Goal: Understand site structure

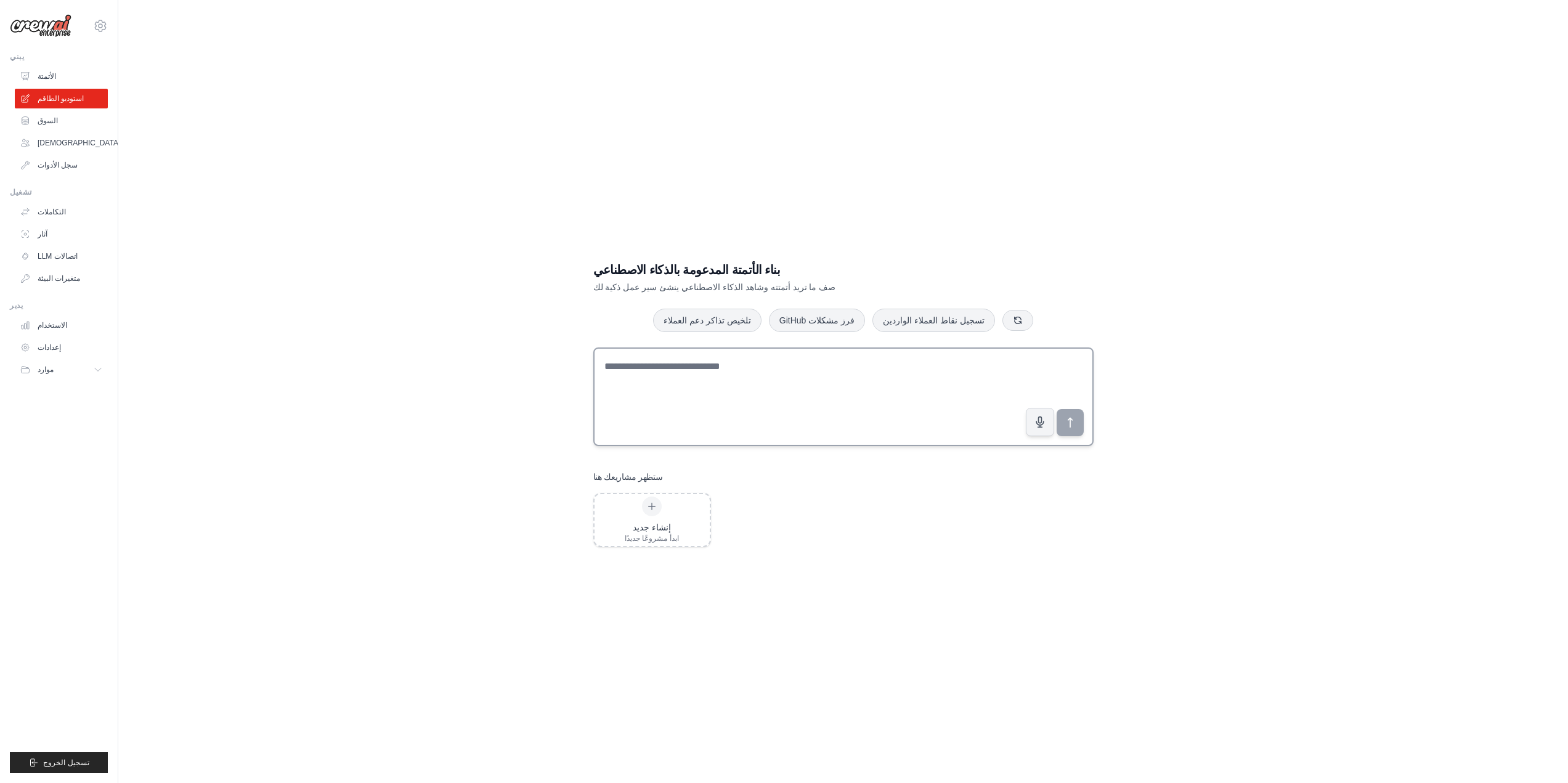
click at [670, 384] on textarea at bounding box center [843, 396] width 501 height 98
click at [692, 512] on div "إنشاء جديد ابدأ مشروعًا جديدًا" at bounding box center [652, 520] width 115 height 52
click at [672, 380] on textarea at bounding box center [843, 396] width 501 height 98
click at [93, 373] on button "موارد" at bounding box center [62, 370] width 93 height 20
click at [635, 373] on textarea at bounding box center [843, 396] width 501 height 98
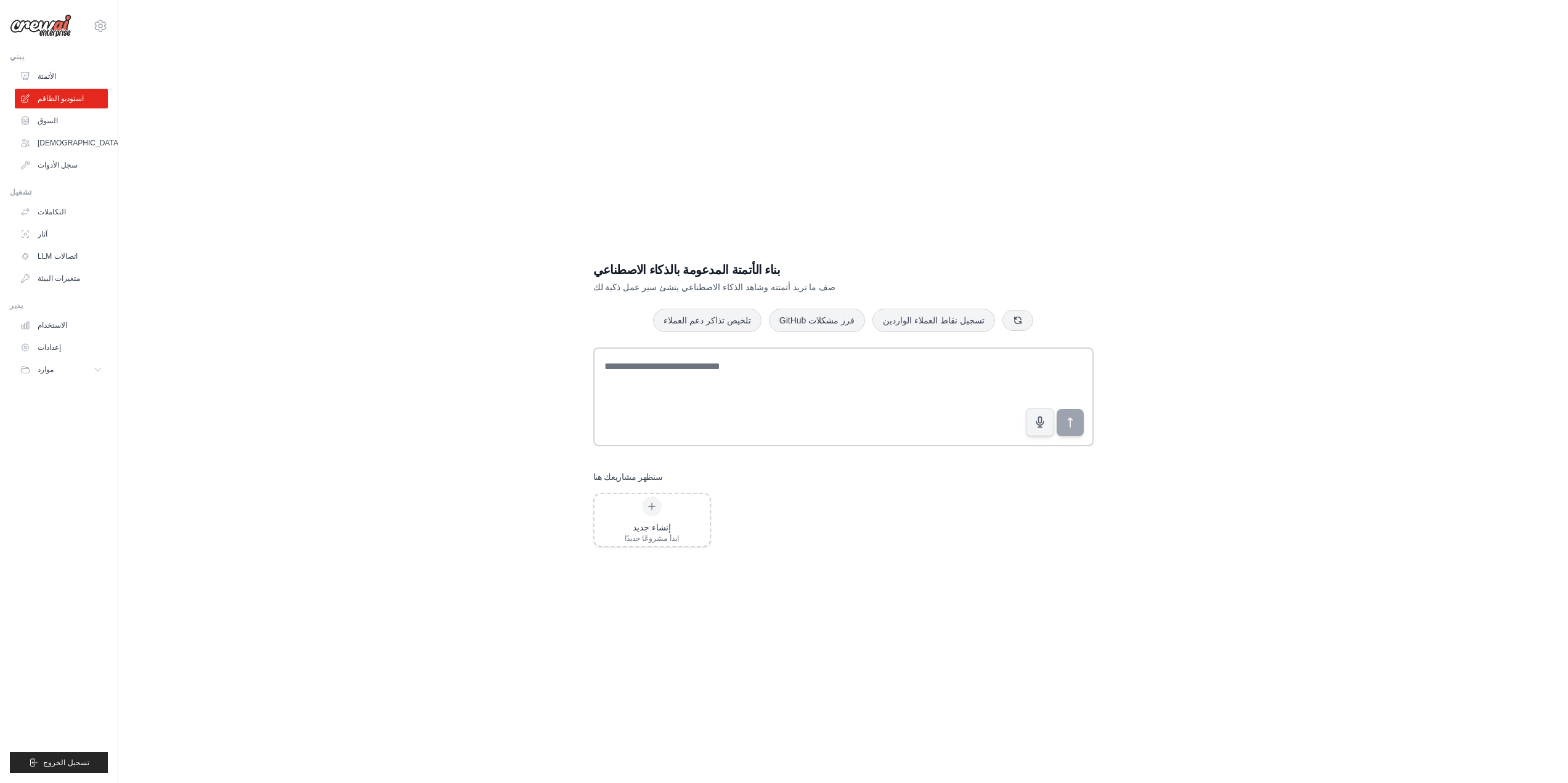
click at [1275, 238] on div "بناء الأتمتة المدعومة بالذكاء الاصطناعي صف ما تريد أتمتته وشاهد الذكاء الاصطناع…" at bounding box center [843, 404] width 1410 height 783
click at [958, 372] on textarea at bounding box center [843, 396] width 501 height 98
click at [659, 428] on textarea at bounding box center [843, 396] width 501 height 98
click at [45, 117] on font "السوق" at bounding box center [49, 121] width 21 height 8
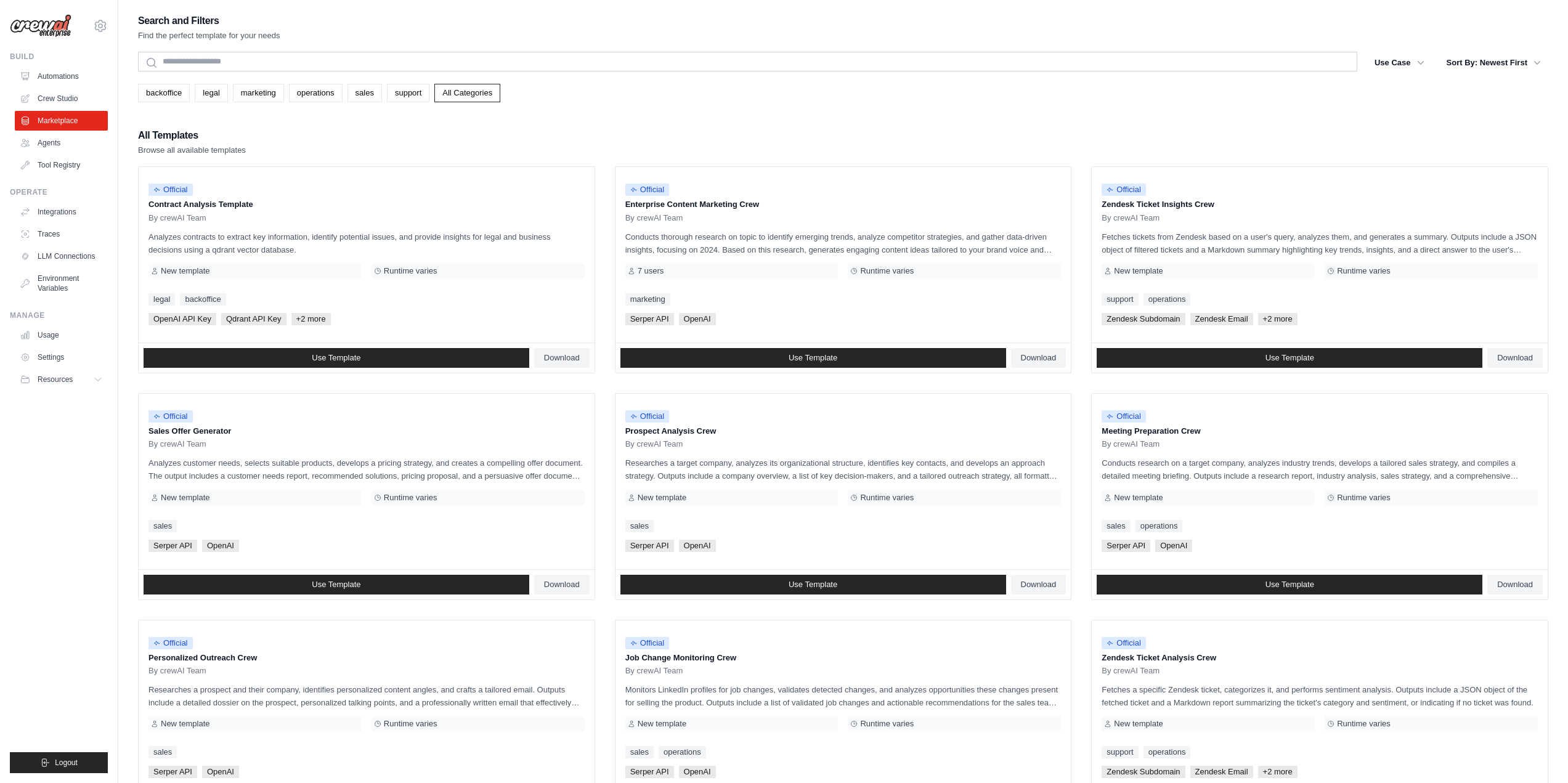
click at [59, 144] on link "Agents" at bounding box center [61, 143] width 93 height 20
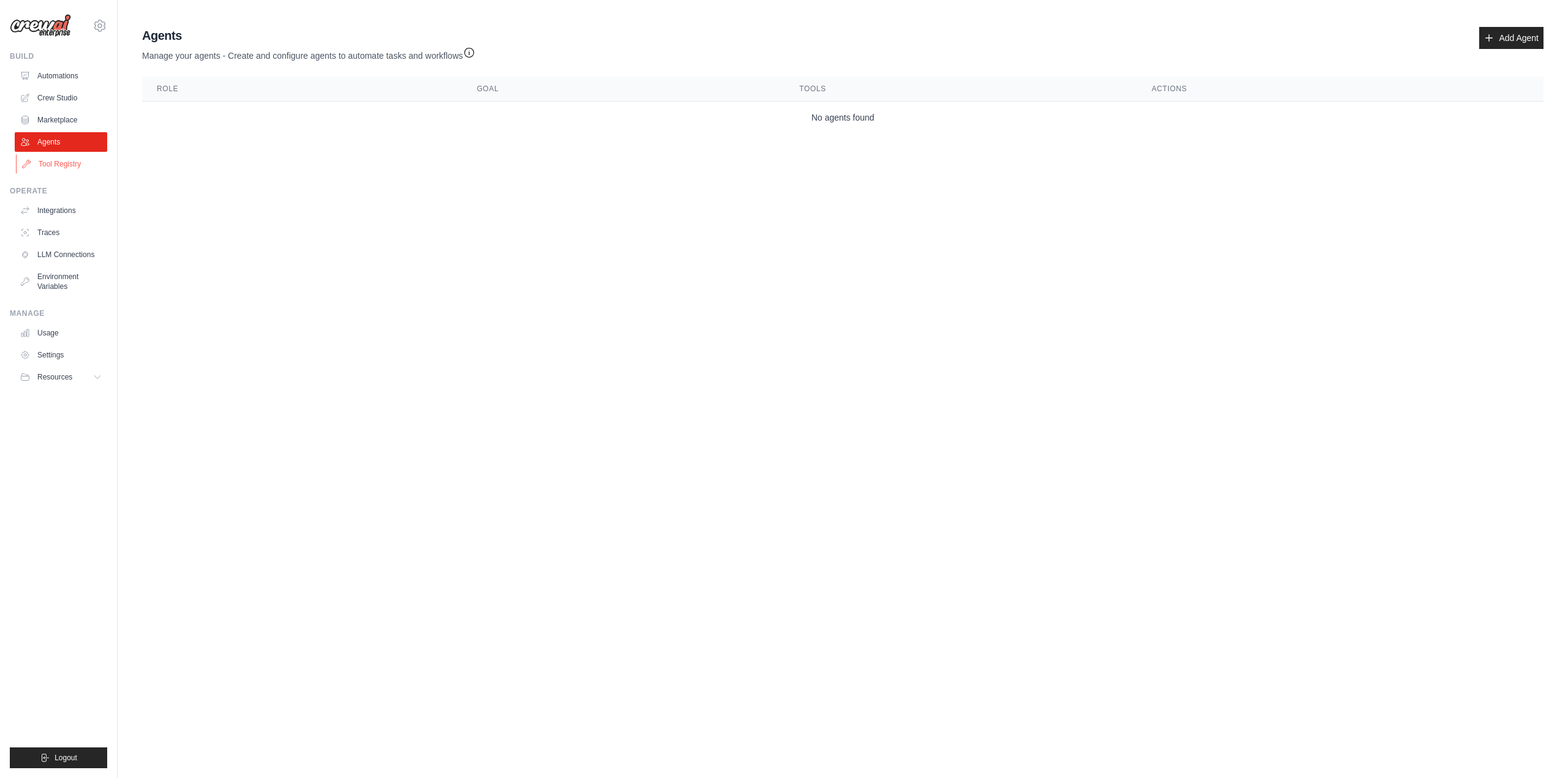
click at [67, 160] on link "Tool Registry" at bounding box center [62, 164] width 92 height 20
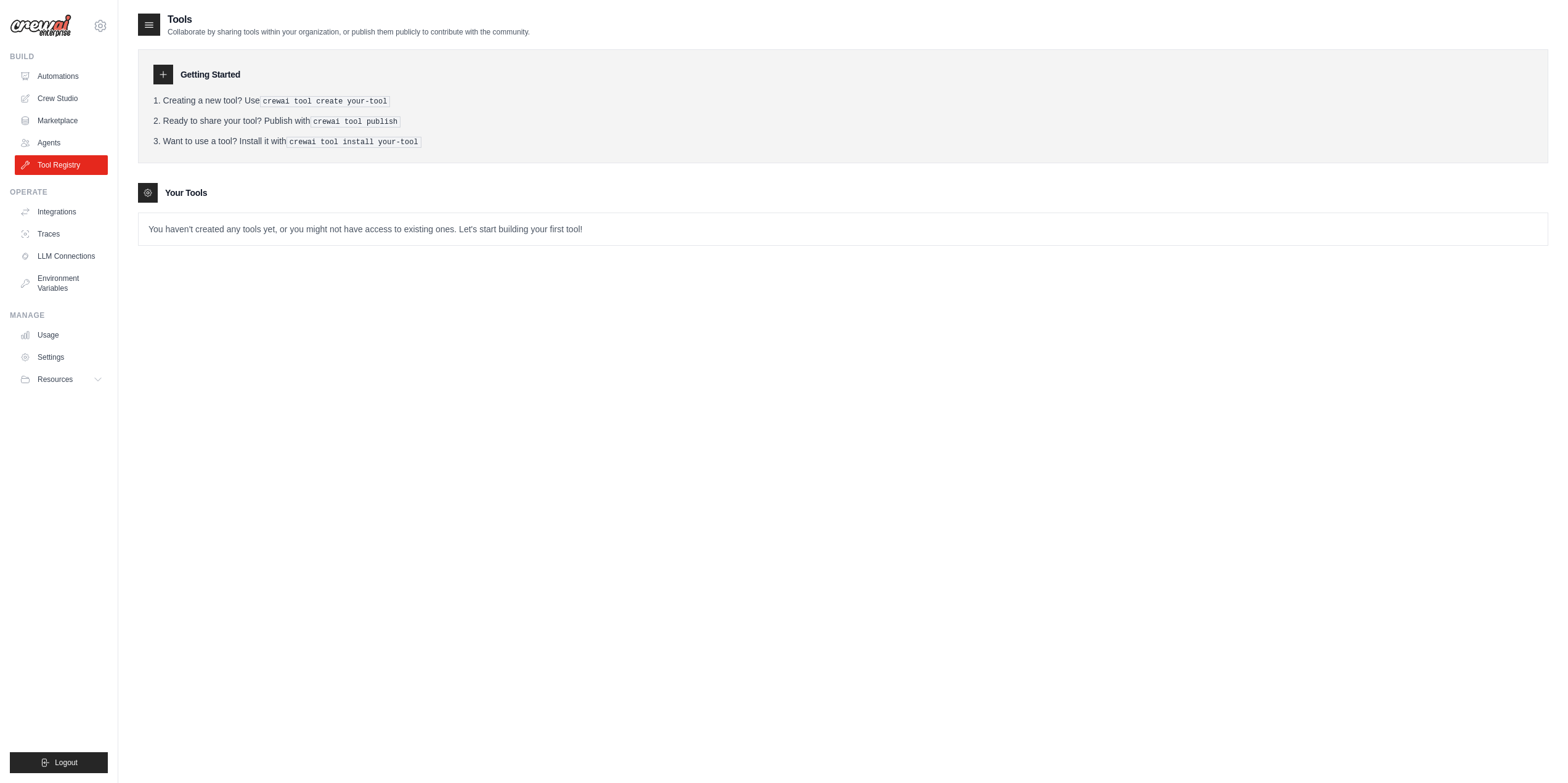
click at [44, 34] on img at bounding box center [41, 26] width 61 height 23
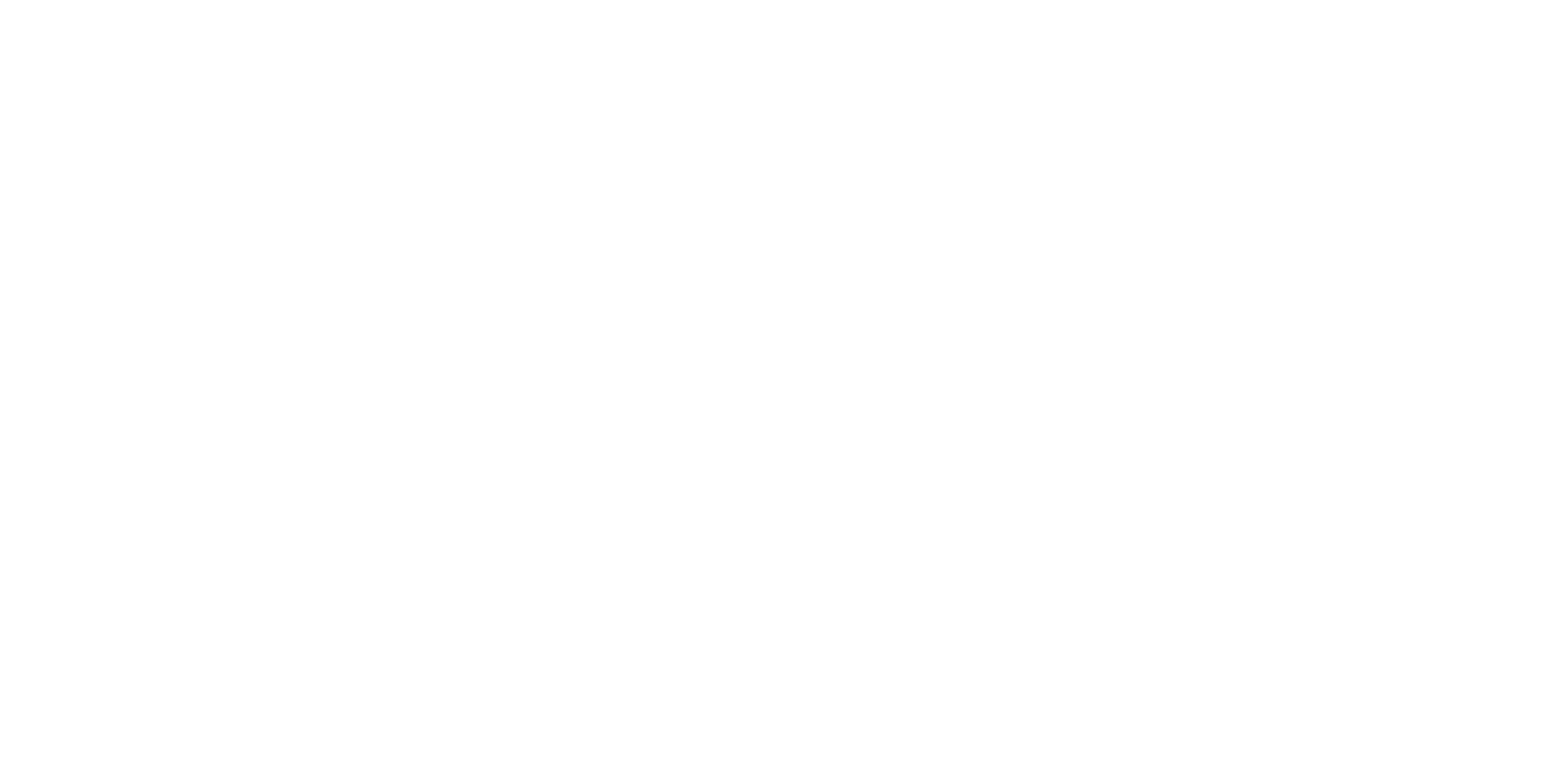
click at [823, 0] on html at bounding box center [784, 0] width 1568 height 0
click at [772, 0] on html at bounding box center [784, 0] width 1568 height 0
click at [678, 0] on html at bounding box center [784, 0] width 1568 height 0
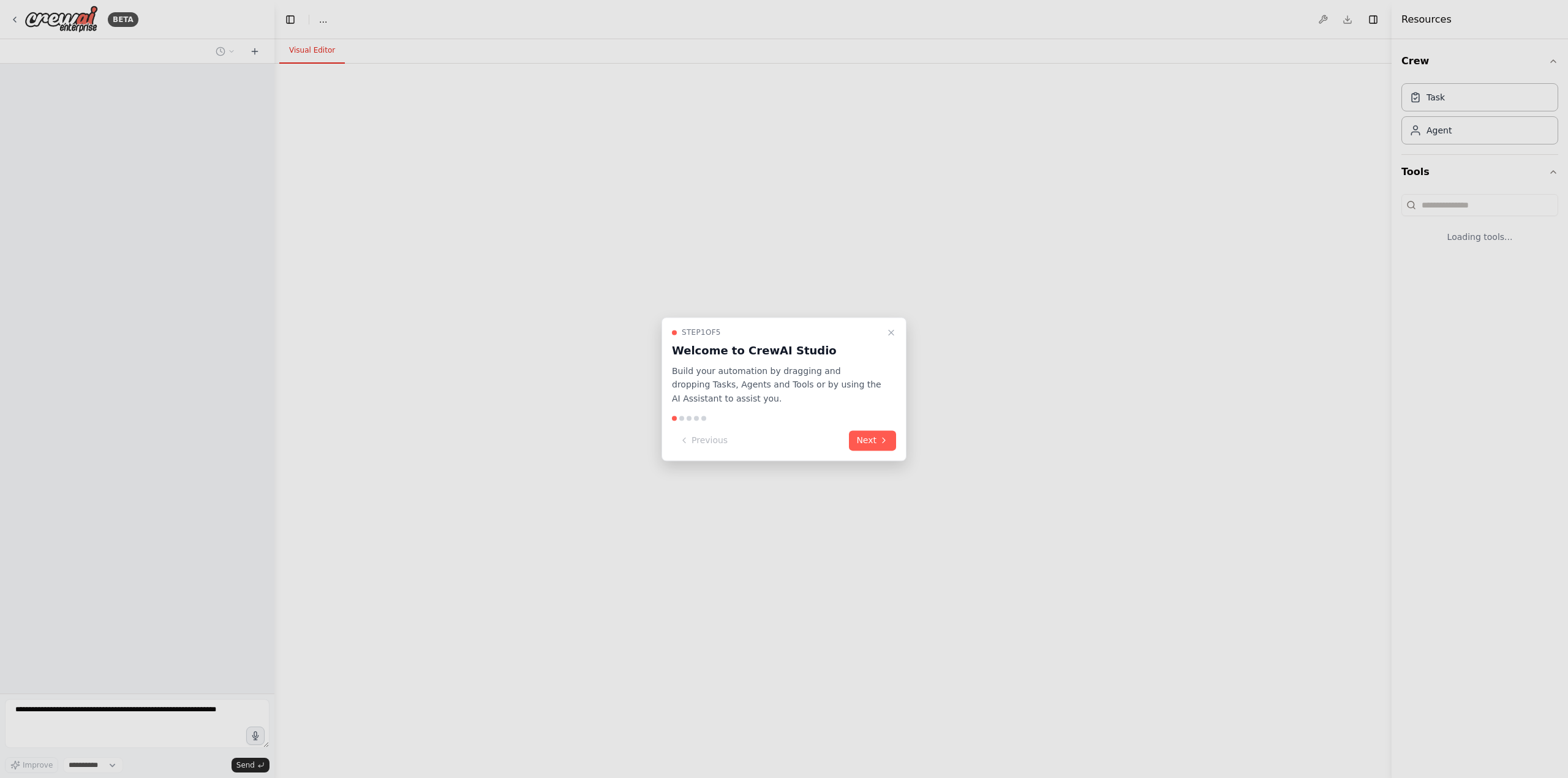
select select "****"
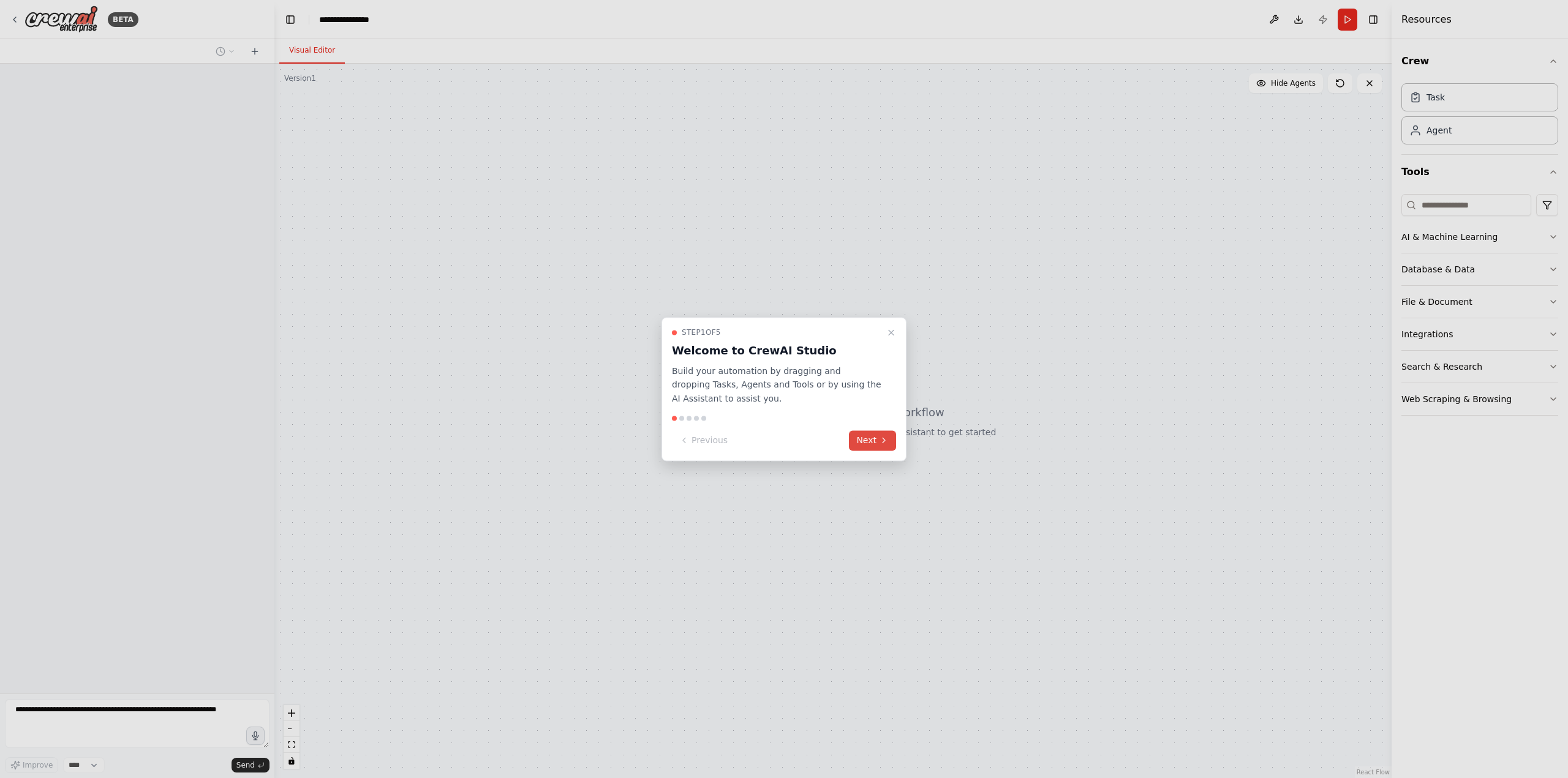
click at [876, 439] on button "Next" at bounding box center [872, 440] width 47 height 21
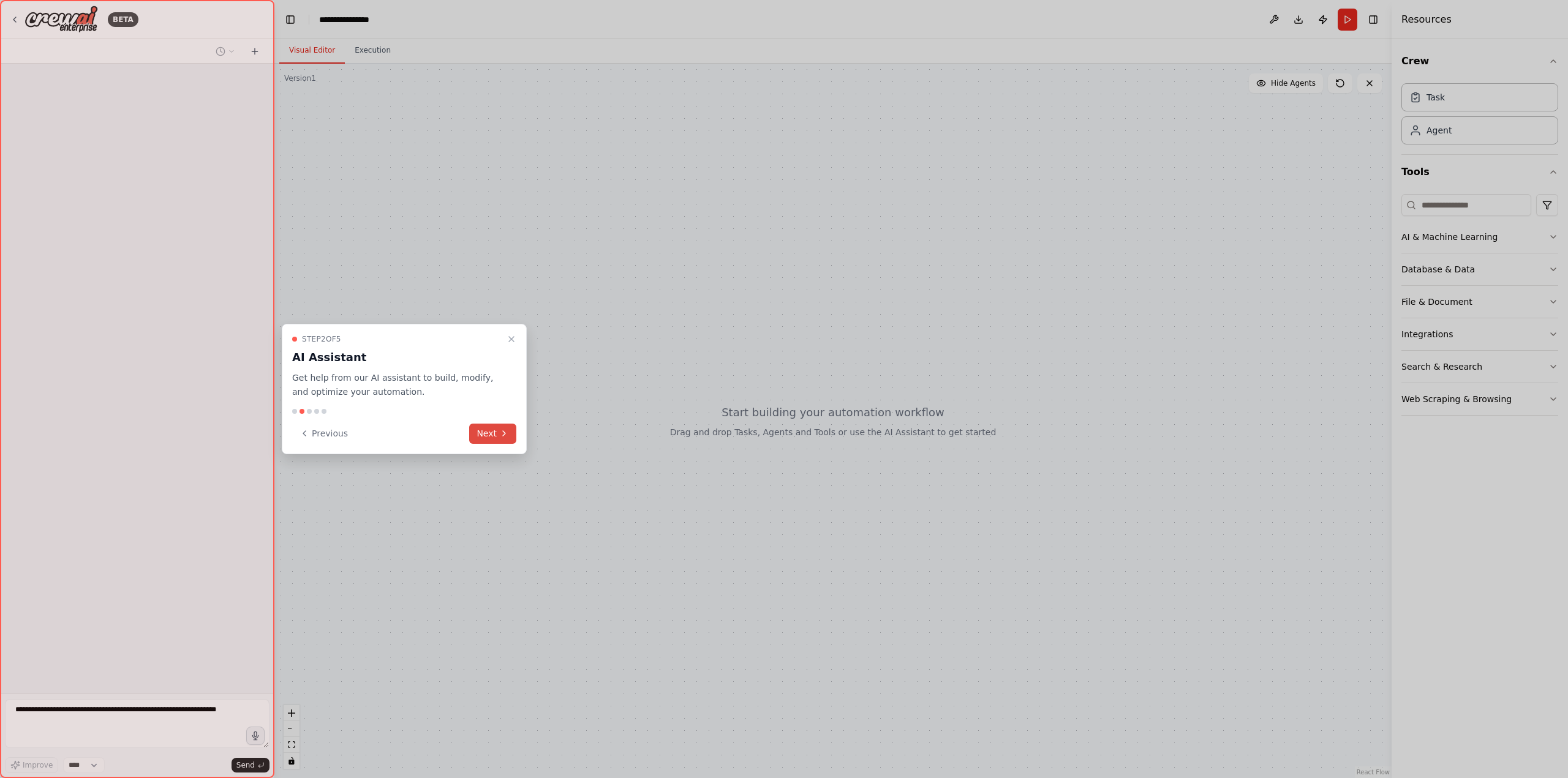
click at [511, 435] on button "Next" at bounding box center [492, 433] width 47 height 21
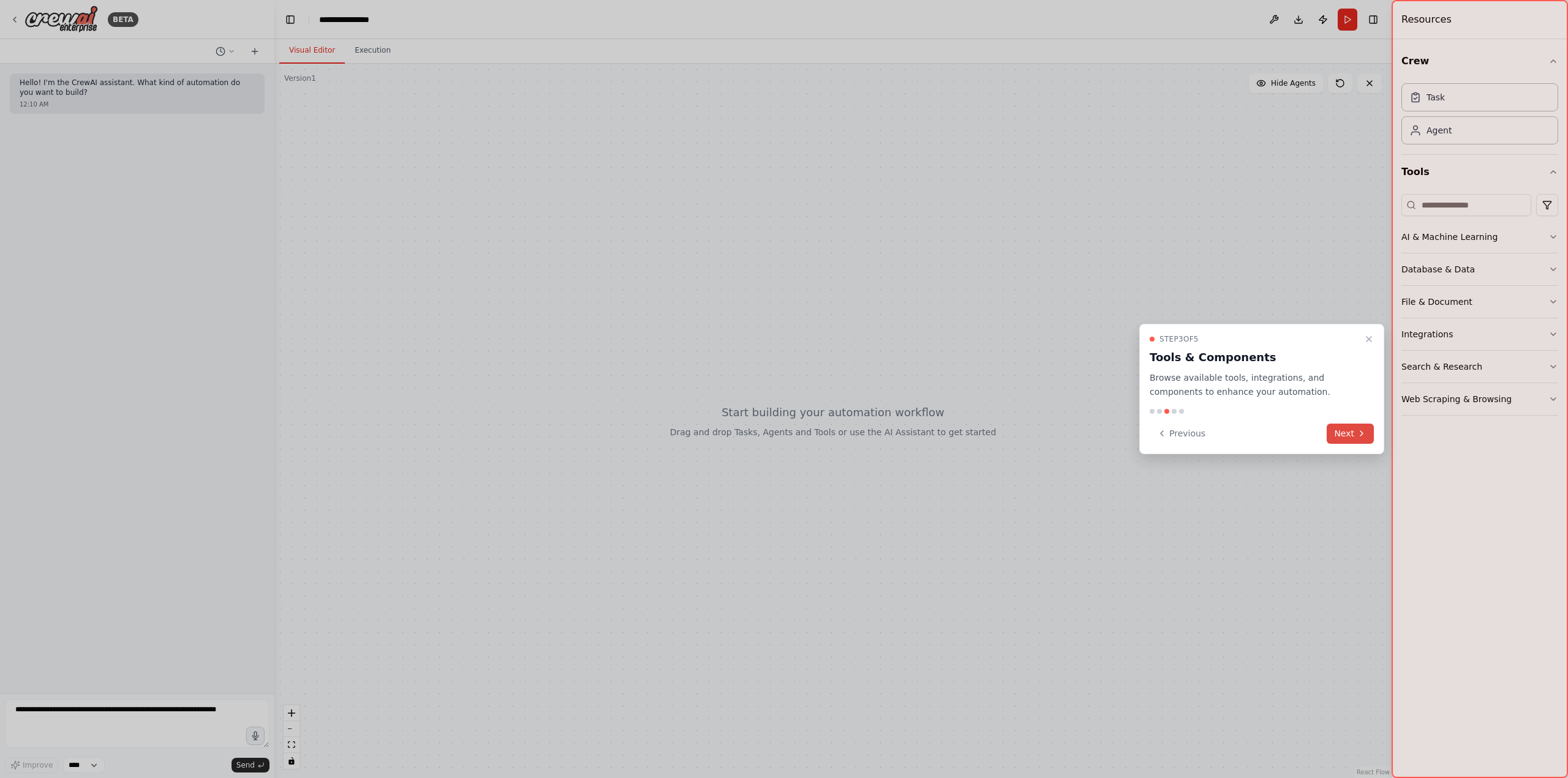
click at [1340, 432] on button "Next" at bounding box center [1350, 433] width 47 height 21
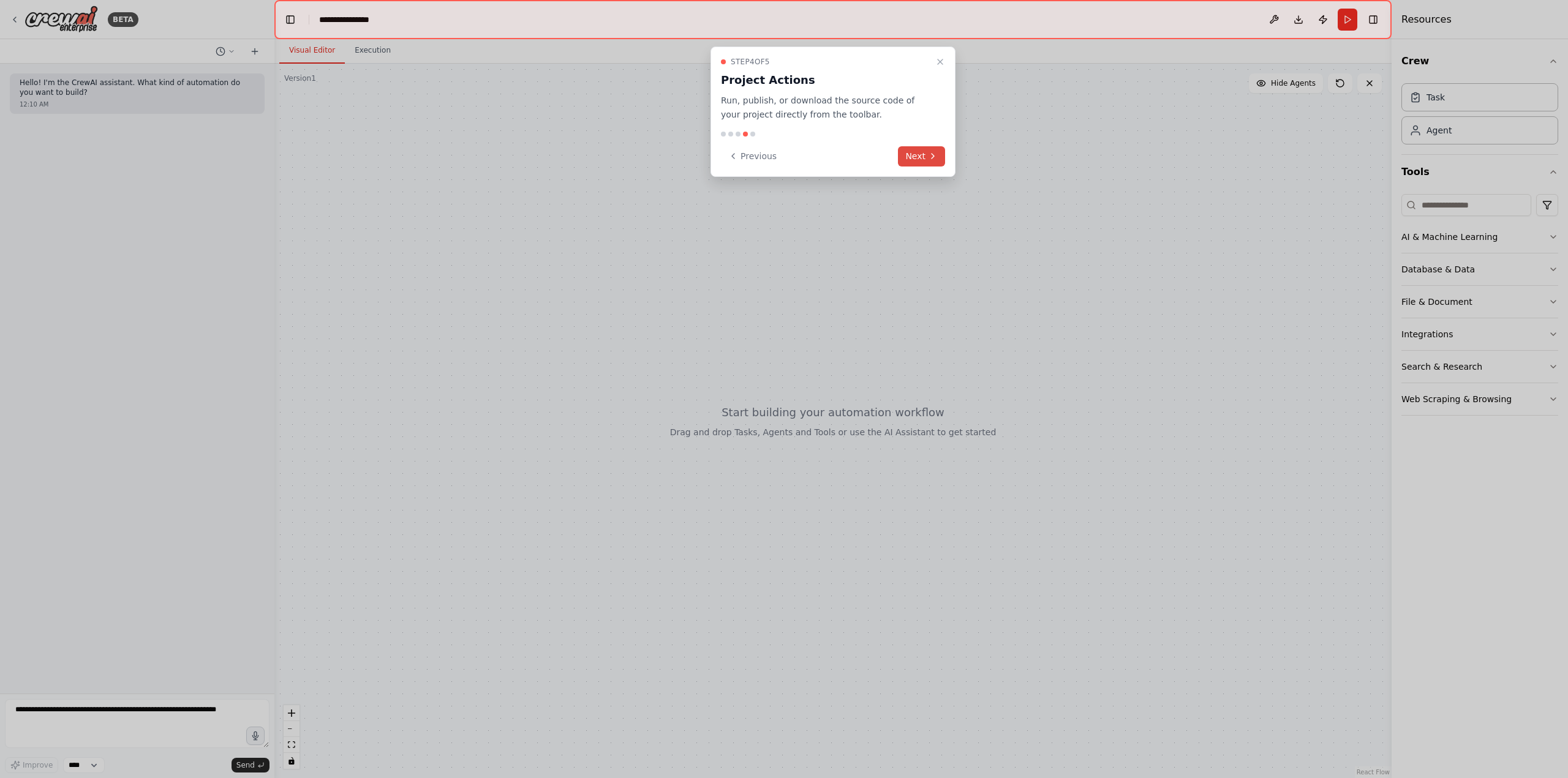
click at [926, 158] on button "Next" at bounding box center [921, 156] width 47 height 21
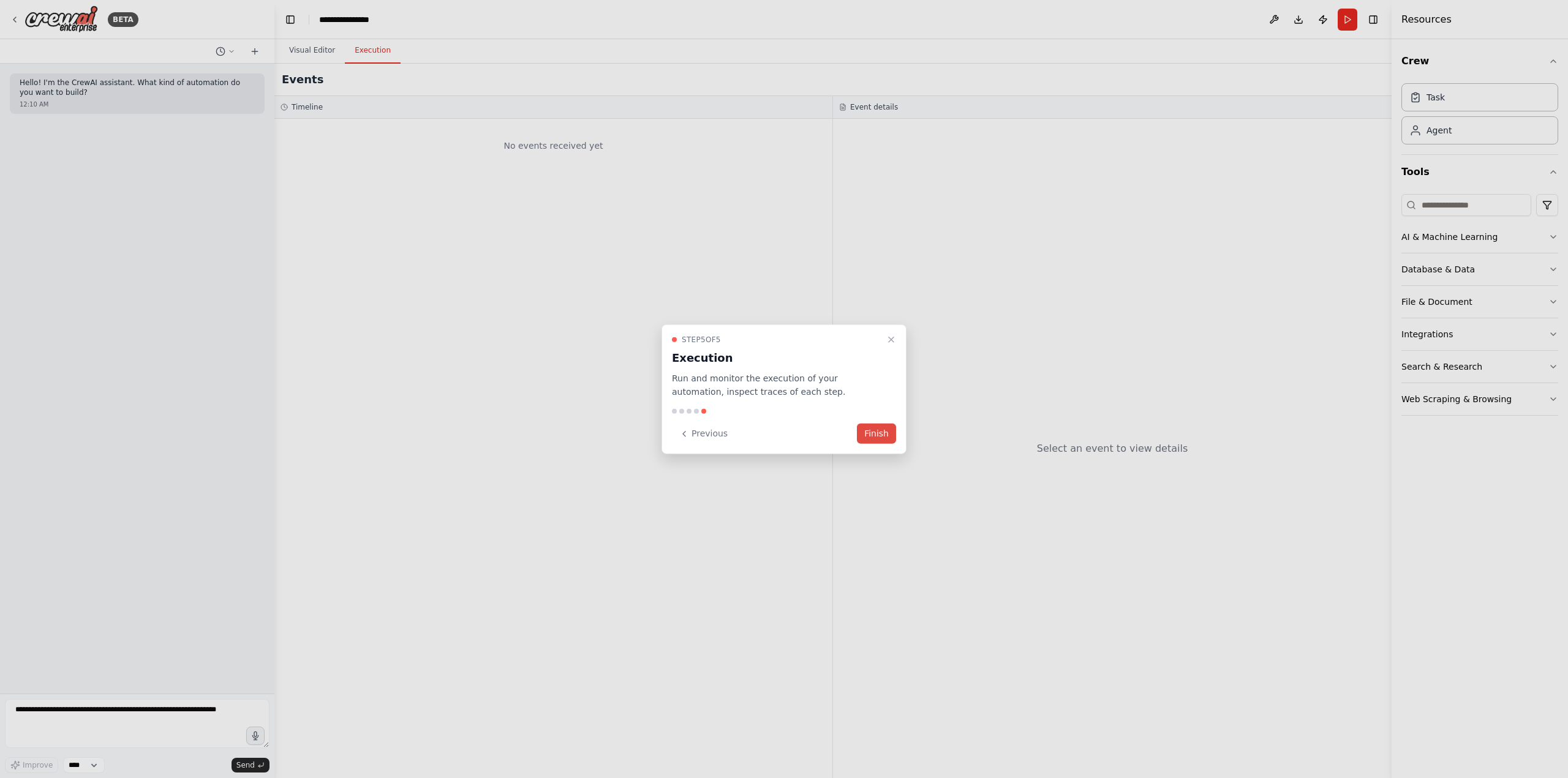
click at [867, 428] on button "Finish" at bounding box center [877, 433] width 39 height 21
